Goal: Task Accomplishment & Management: Use online tool/utility

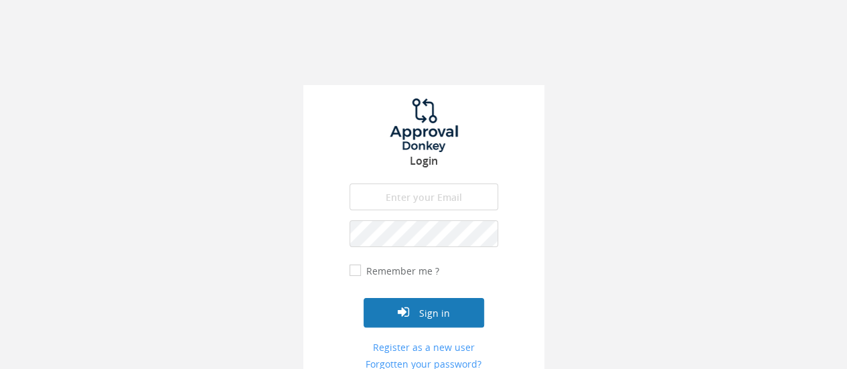
type input "[PERSON_NAME][EMAIL_ADDRESS][PERSON_NAME][DOMAIN_NAME]"
click at [429, 309] on button "Sign in" at bounding box center [424, 312] width 121 height 29
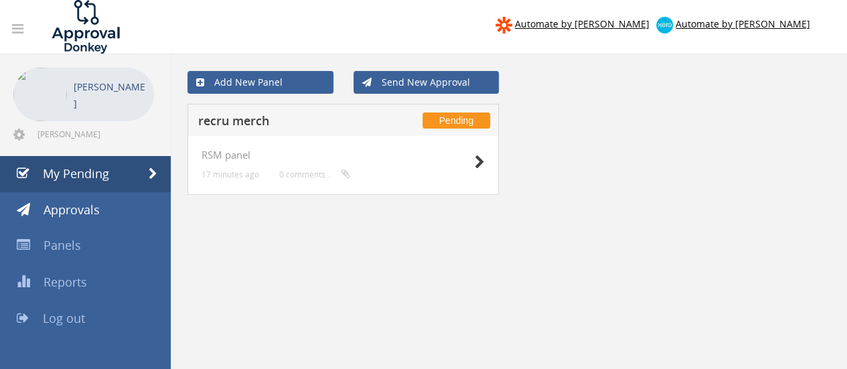
click at [327, 132] on div "Pending recru merch" at bounding box center [343, 120] width 311 height 32
click at [323, 125] on h5 "recru merch" at bounding box center [285, 123] width 174 height 17
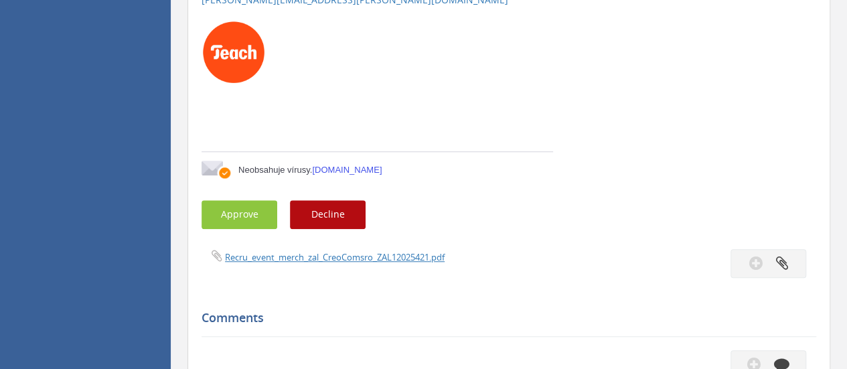
scroll to position [390, 0]
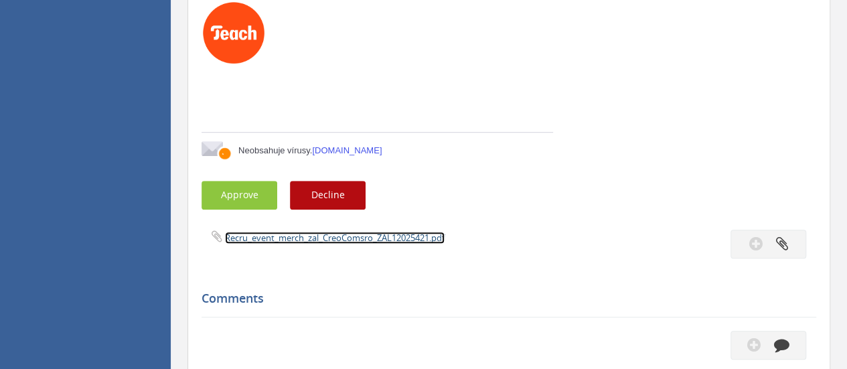
click at [259, 236] on link "Recru_event_merch_zal_CreoComsro_ZAL12025421.pdf" at bounding box center [335, 238] width 220 height 12
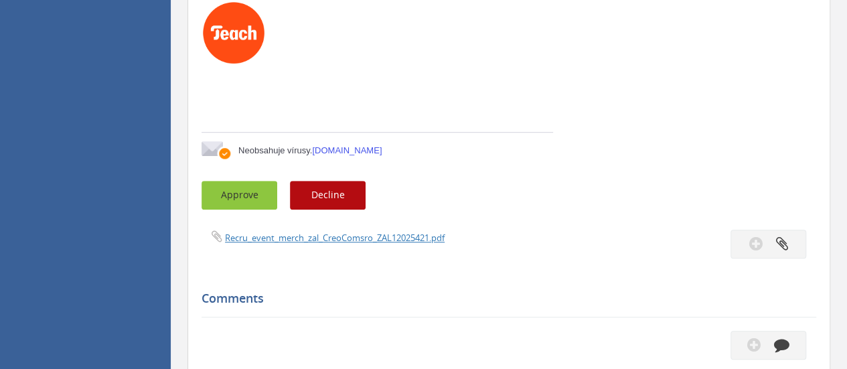
click at [238, 183] on button "Approve" at bounding box center [240, 195] width 76 height 29
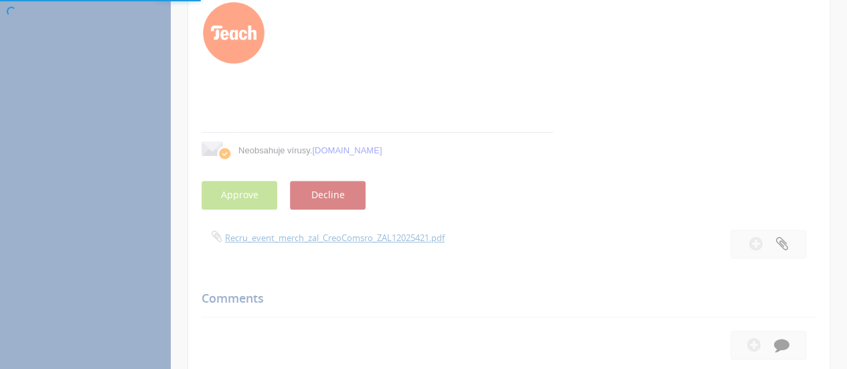
scroll to position [54, 0]
